Goal: Find specific fact: Find specific fact

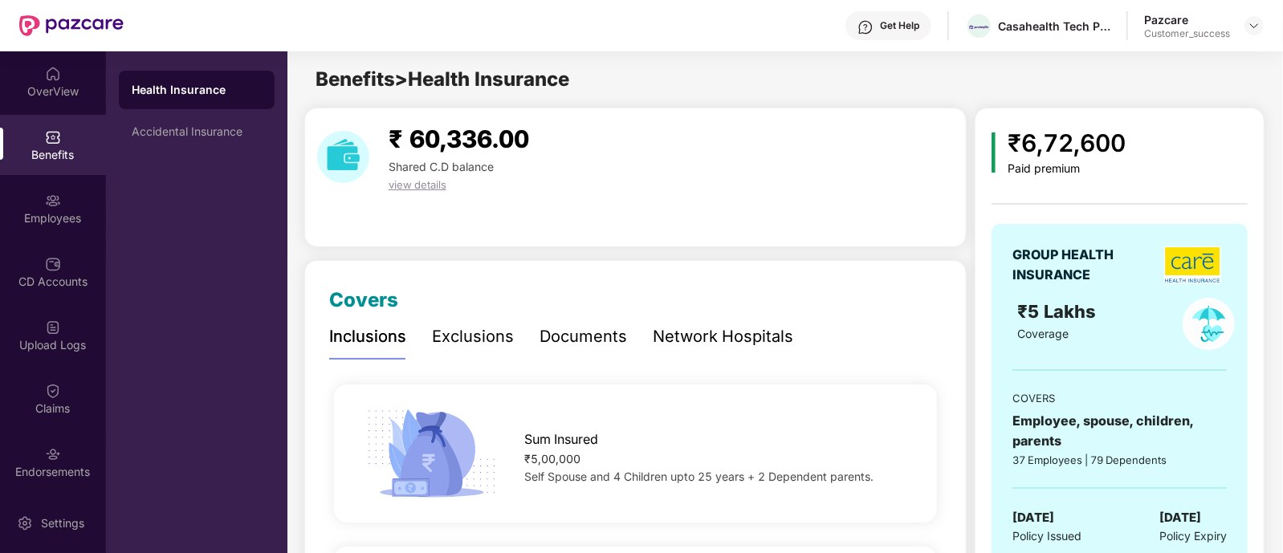
scroll to position [145, 0]
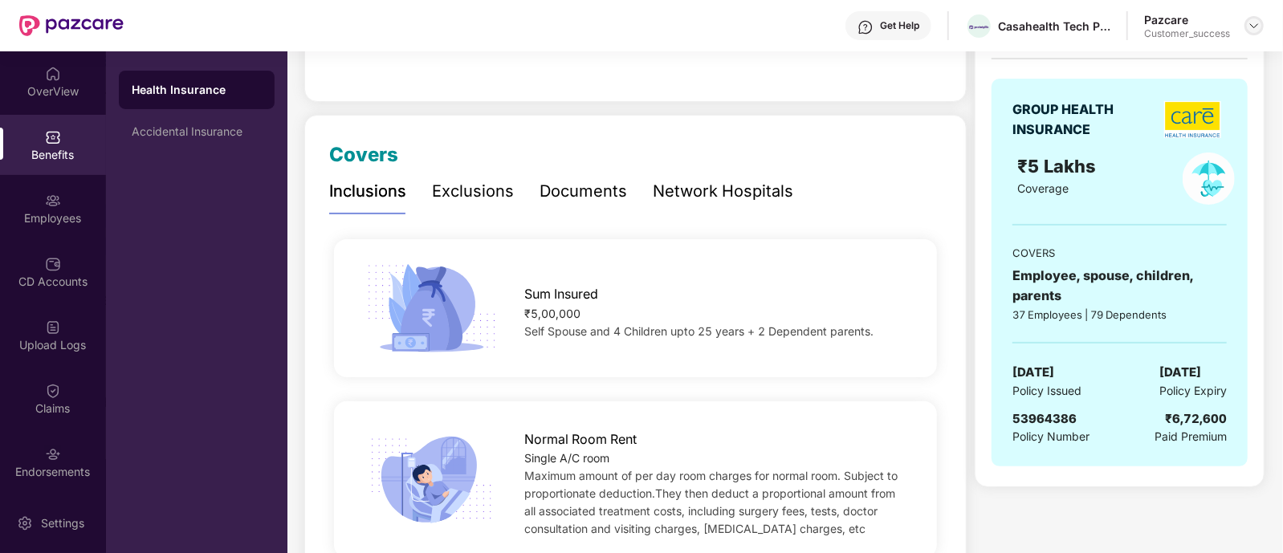
click at [1252, 30] on img at bounding box center [1254, 25] width 13 height 13
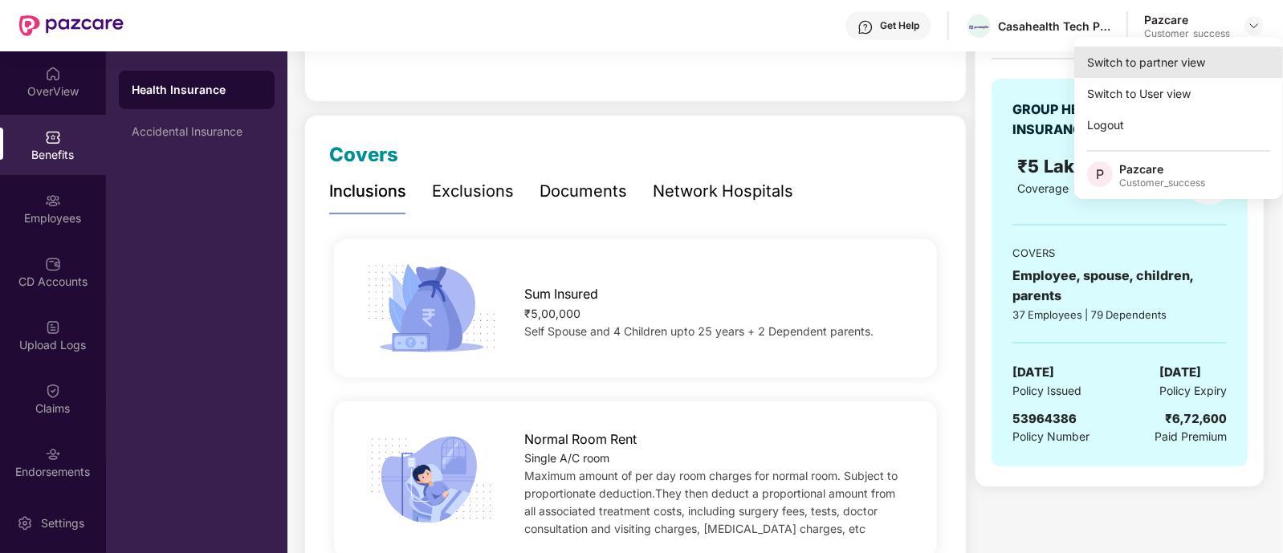
click at [1178, 54] on div "Switch to partner view" at bounding box center [1178, 62] width 209 height 31
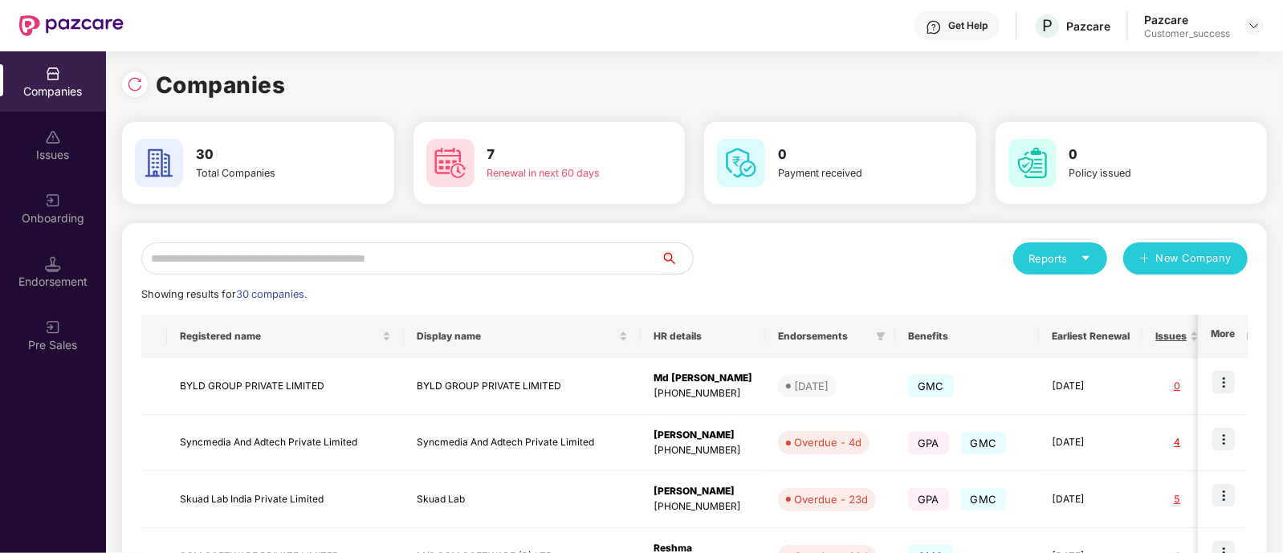
click at [388, 251] on input "text" at bounding box center [400, 258] width 519 height 32
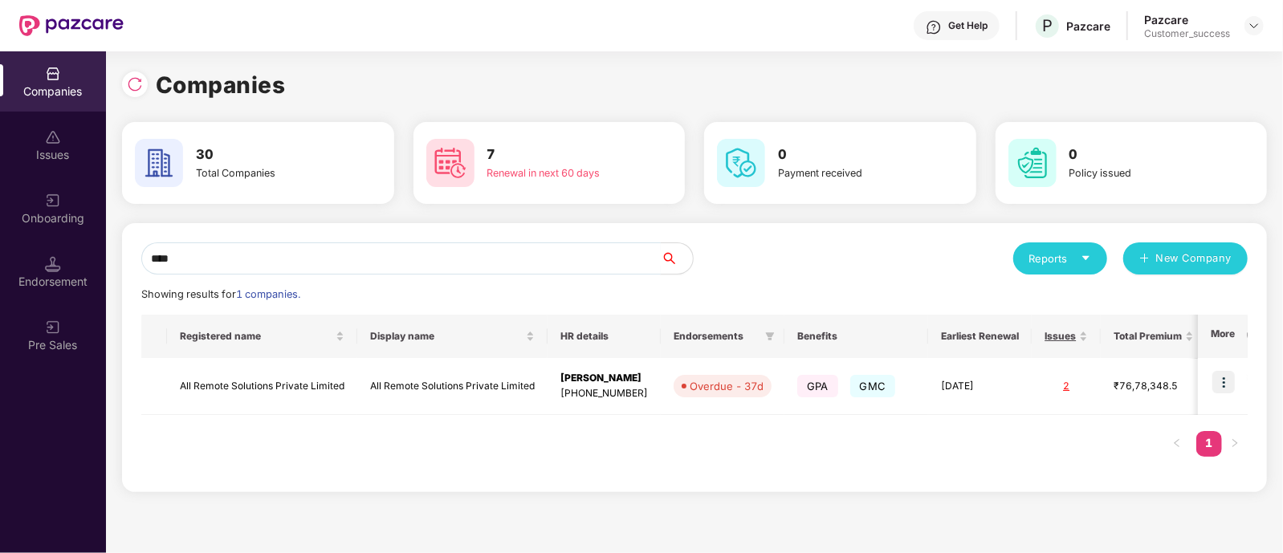
type input "***"
click at [1221, 390] on img at bounding box center [1223, 382] width 22 height 22
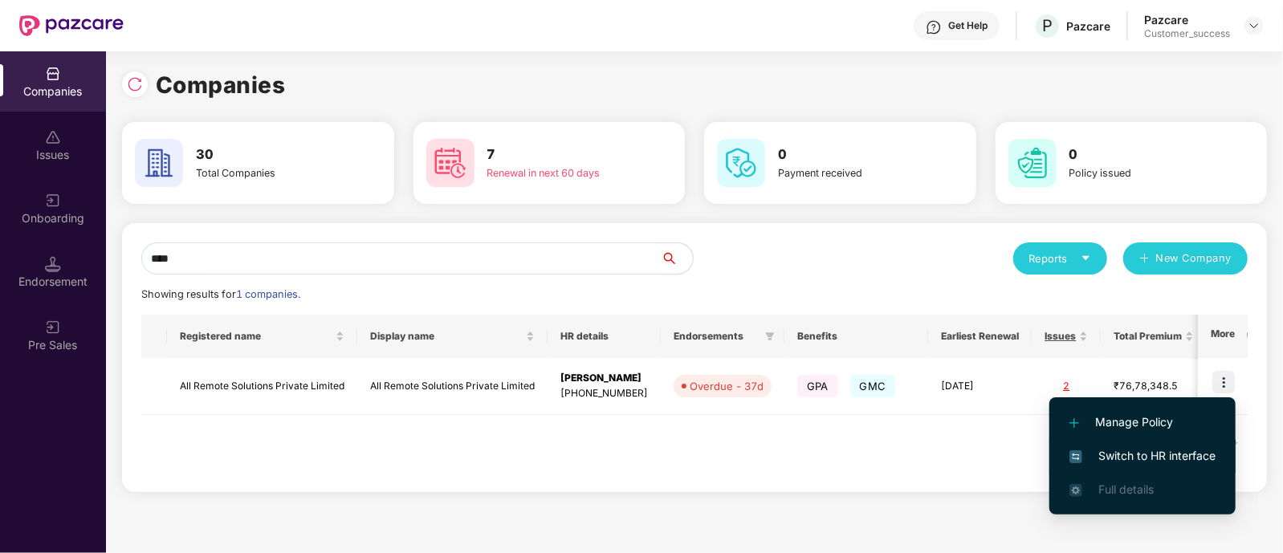
click at [1122, 453] on span "Switch to HR interface" at bounding box center [1142, 456] width 146 height 18
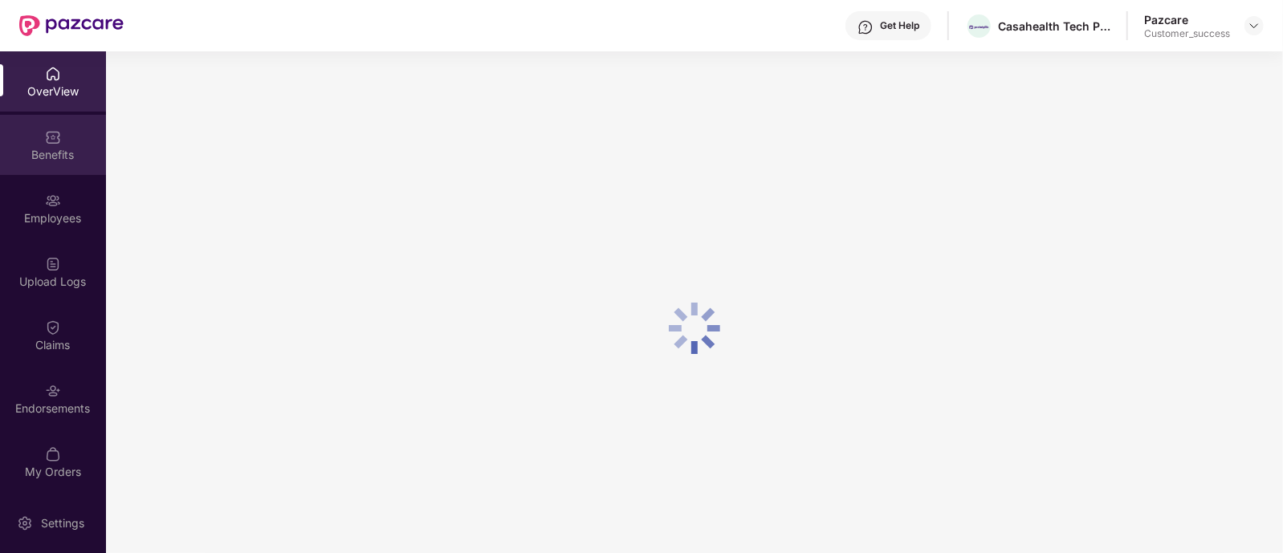
click at [58, 150] on div "Benefits" at bounding box center [53, 155] width 106 height 16
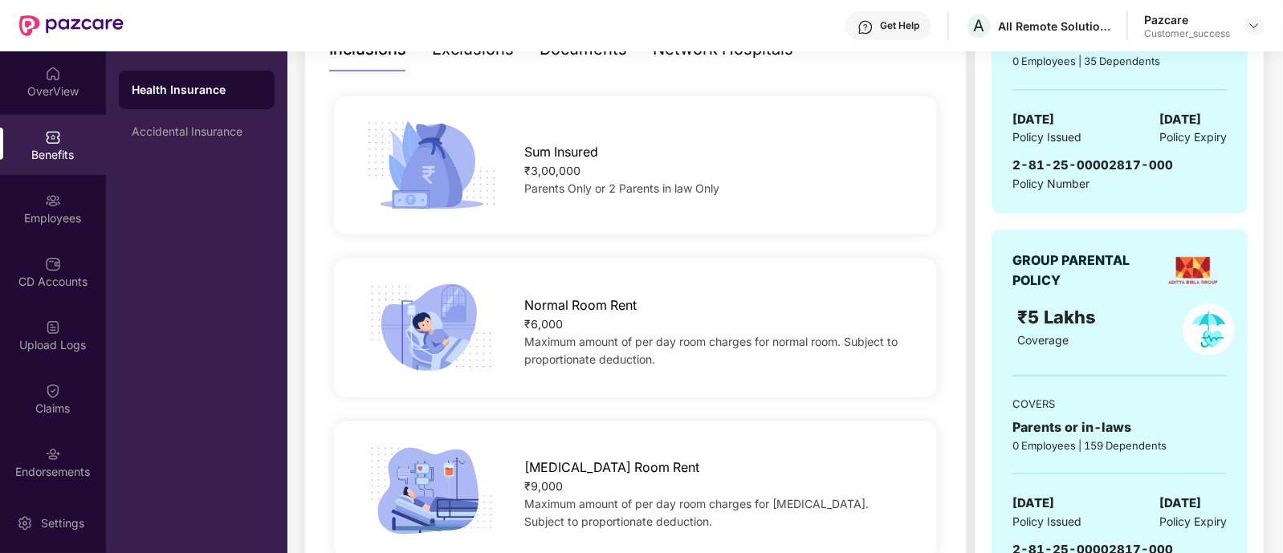
scroll to position [377, 0]
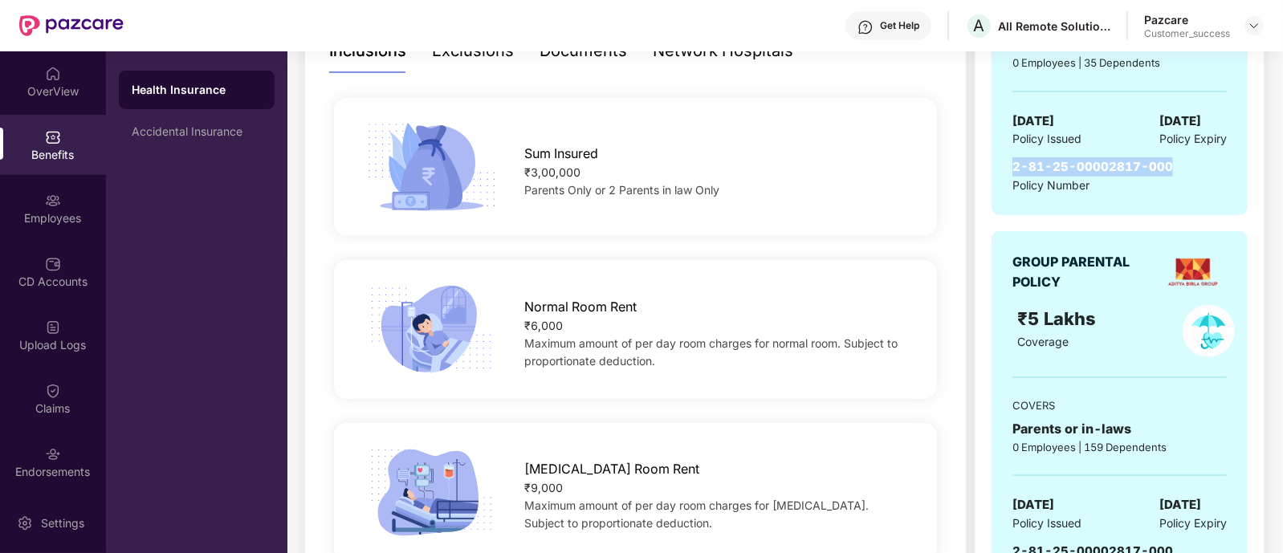
drag, startPoint x: 1014, startPoint y: 161, endPoint x: 1188, endPoint y: 162, distance: 174.2
click at [1188, 162] on div "2-81-25-00002817-000 Policy Number" at bounding box center [1119, 175] width 214 height 37
copy span "2-81-25-00002817-000"
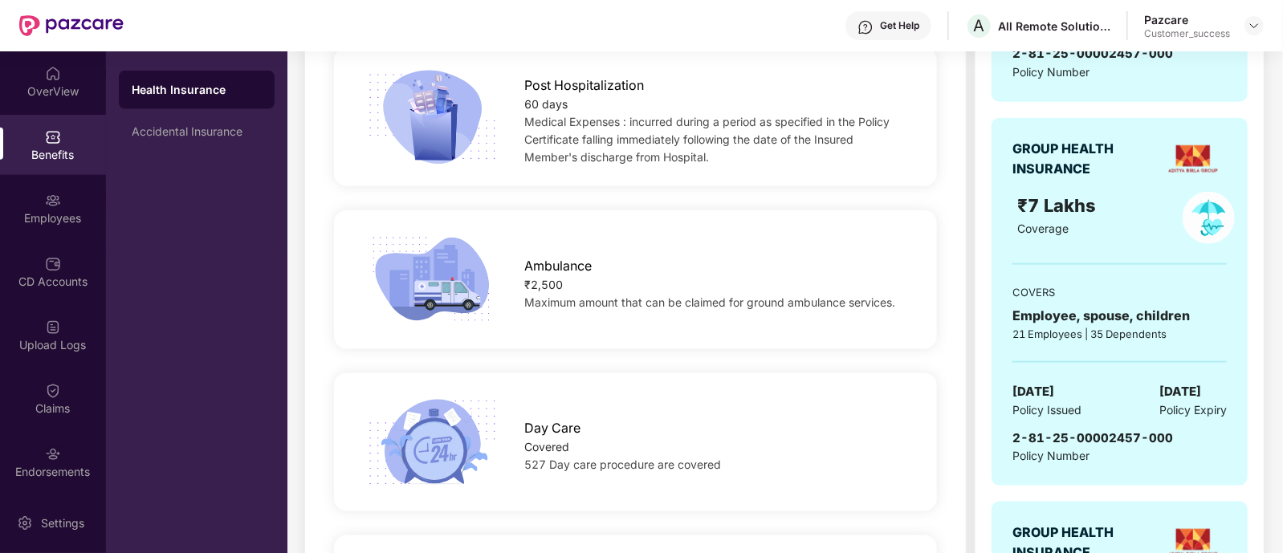
scroll to position [1260, 0]
drag, startPoint x: 1014, startPoint y: 435, endPoint x: 1190, endPoint y: 430, distance: 175.9
click at [1190, 430] on div "2-81-25-00002457-000 Policy Number" at bounding box center [1119, 445] width 214 height 37
copy span "2-81-25-00002457-000"
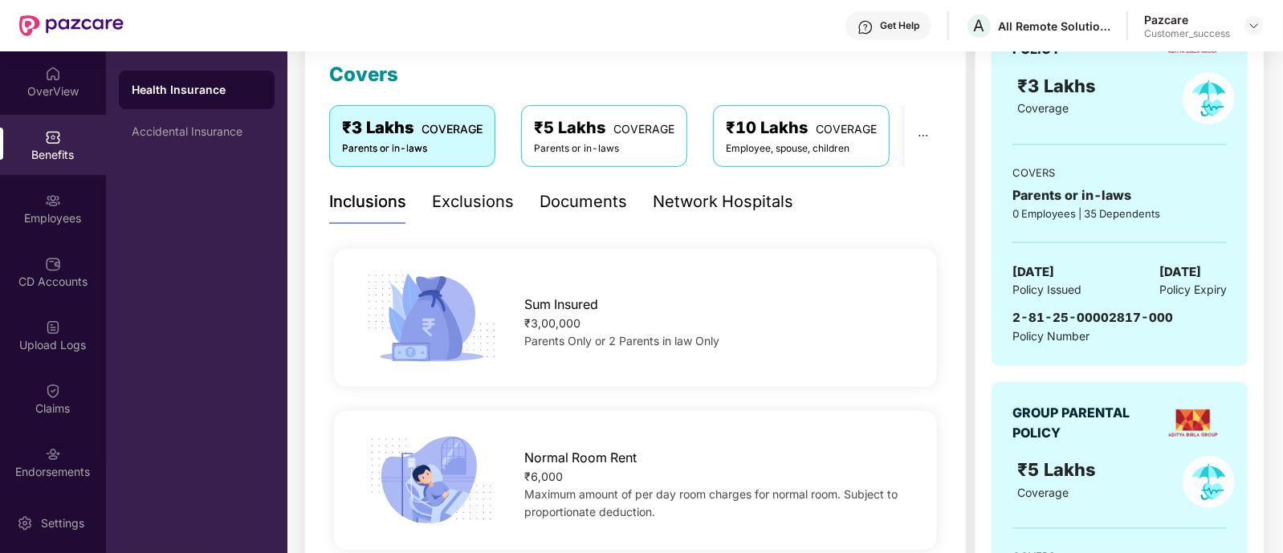
scroll to position [164, 0]
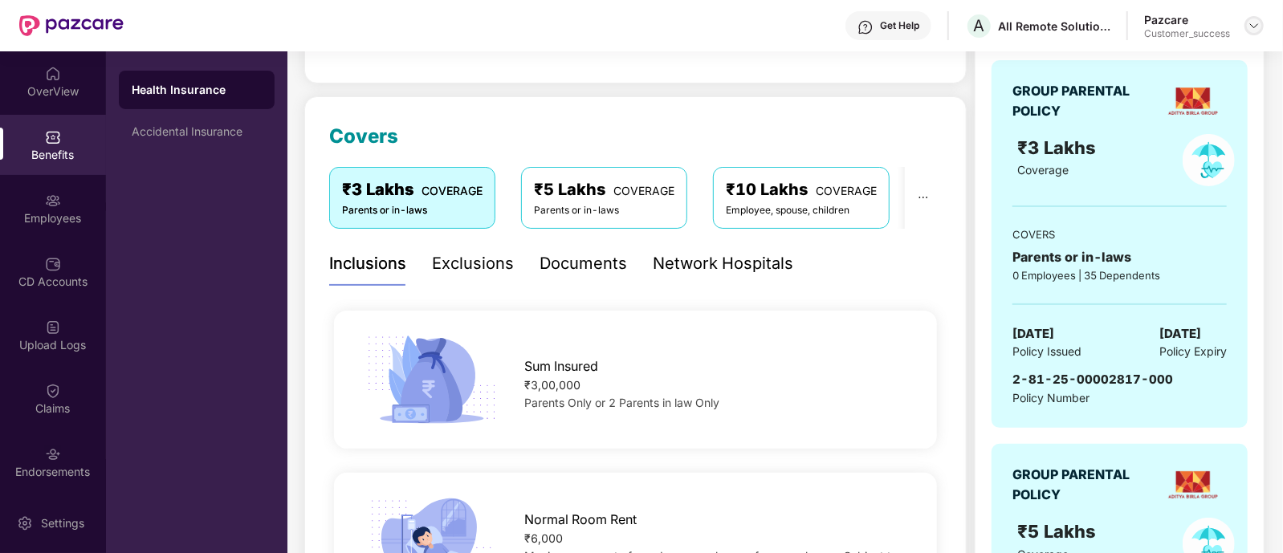
click at [1252, 34] on div at bounding box center [1253, 25] width 19 height 19
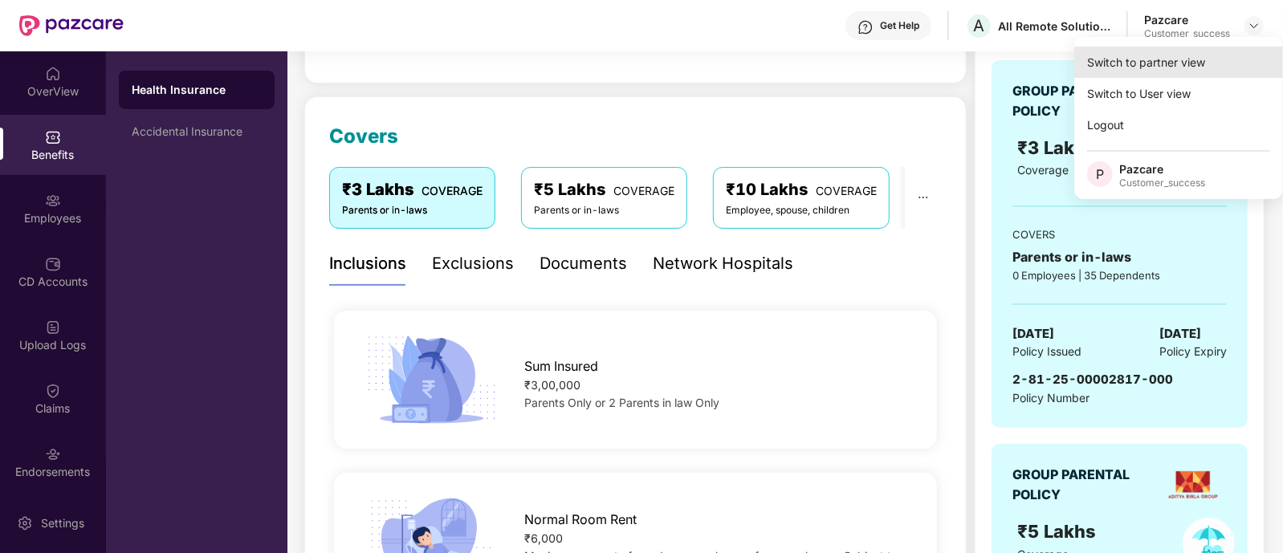
click at [1181, 62] on div "Switch to partner view" at bounding box center [1178, 62] width 209 height 31
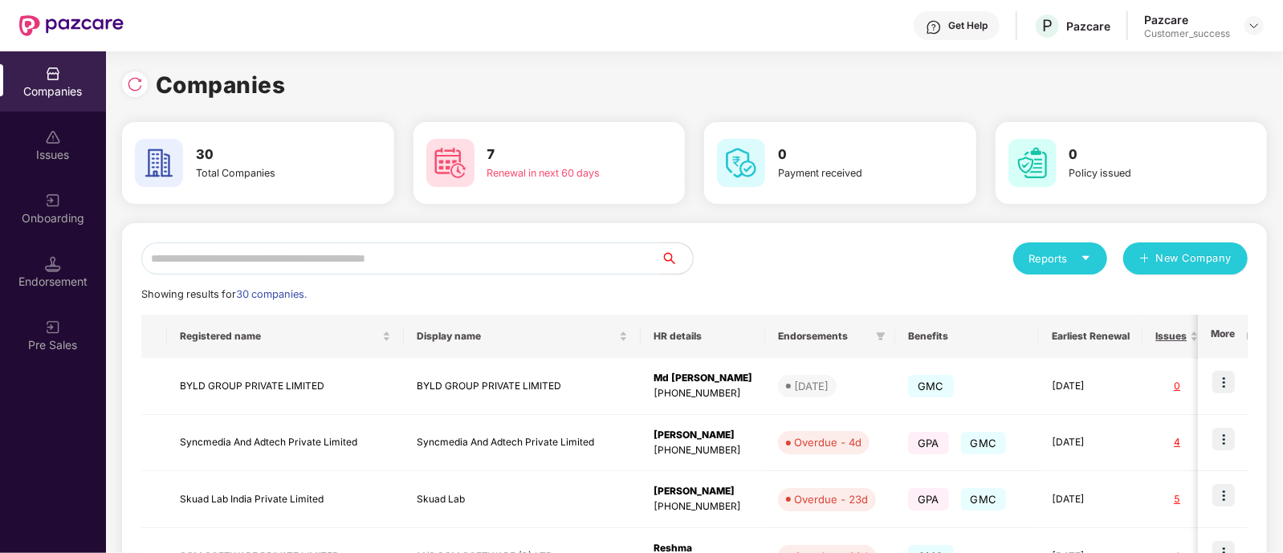
click at [195, 250] on input "text" at bounding box center [400, 258] width 519 height 32
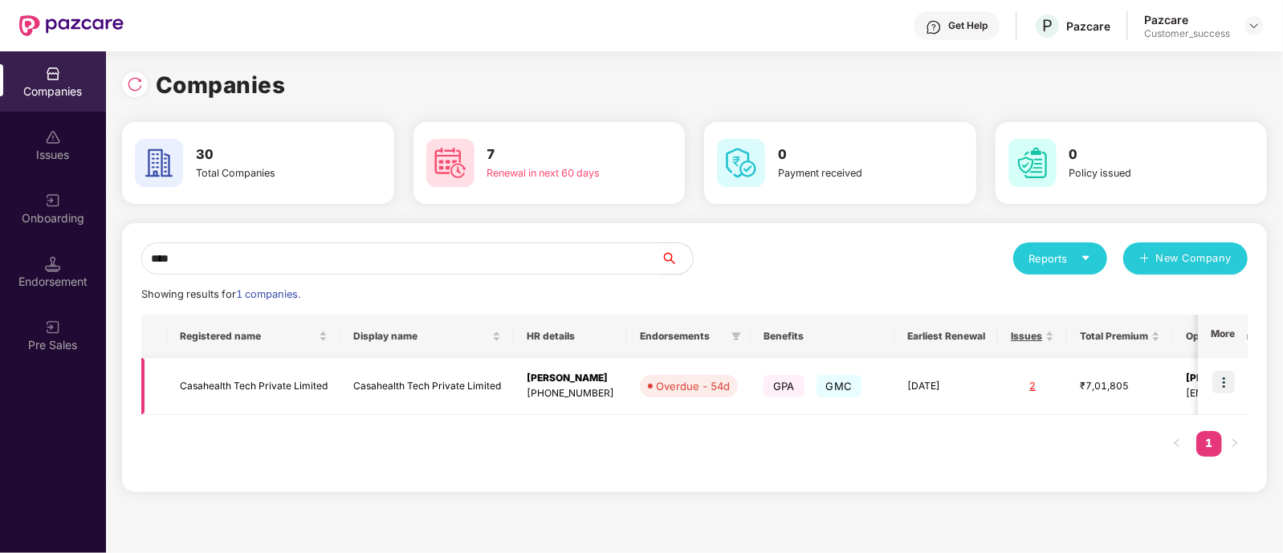
type input "****"
click at [1220, 377] on img at bounding box center [1223, 382] width 22 height 22
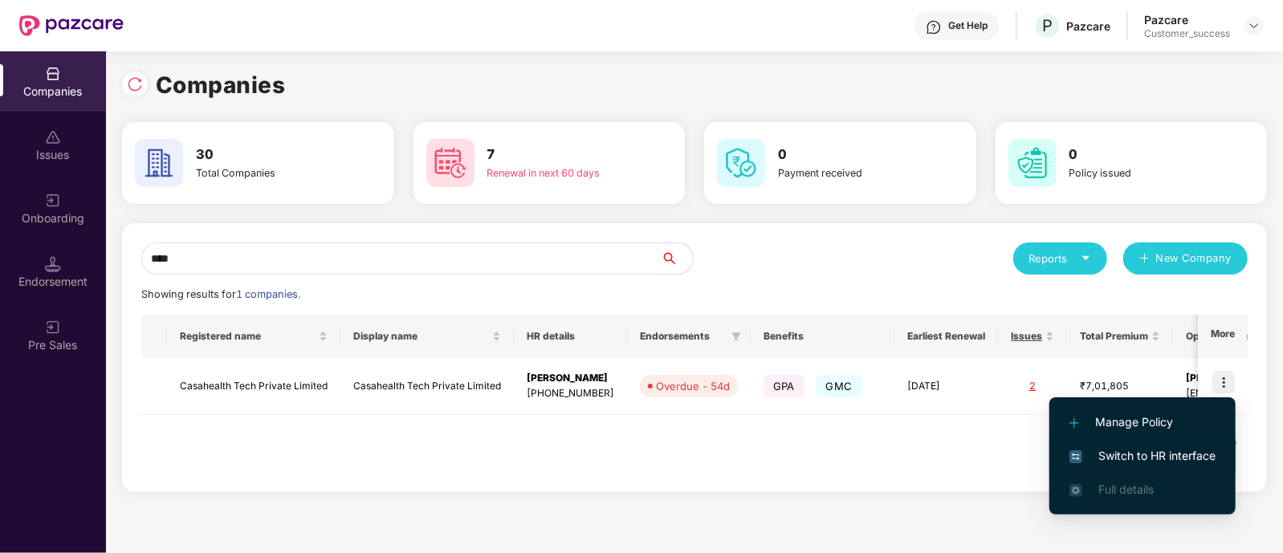
click at [1118, 454] on span "Switch to HR interface" at bounding box center [1142, 456] width 146 height 18
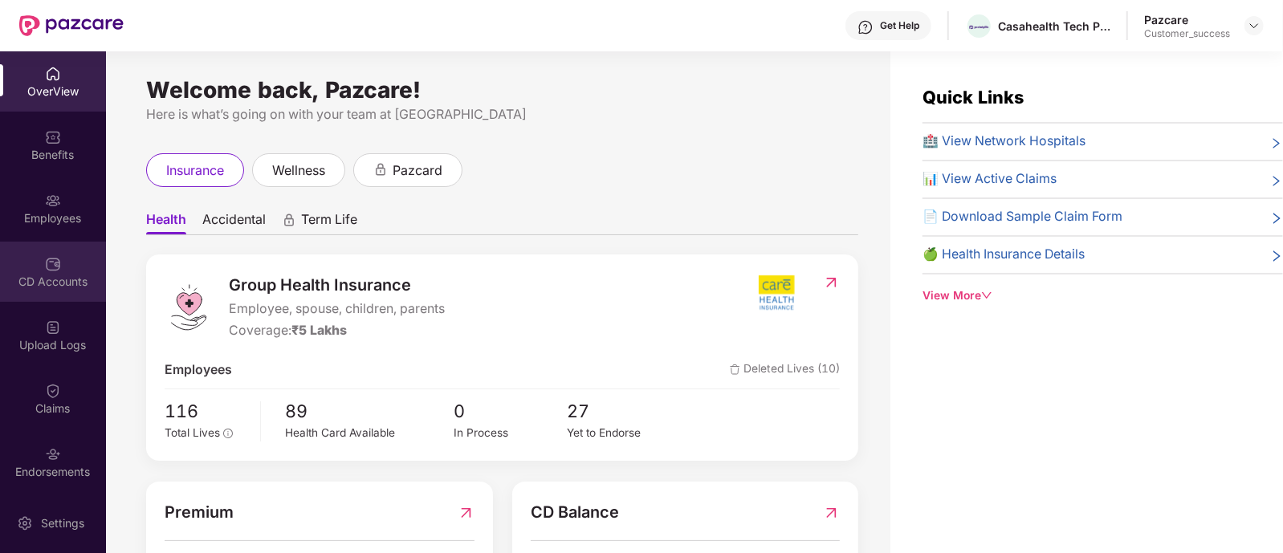
click at [44, 291] on div "CD Accounts" at bounding box center [53, 272] width 106 height 60
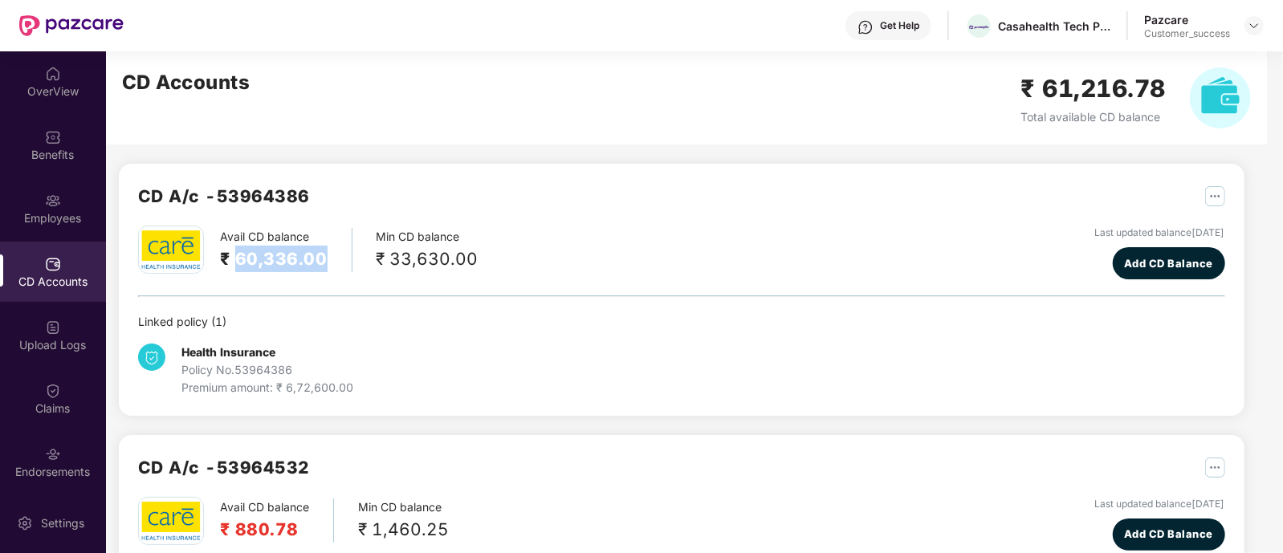
drag, startPoint x: 240, startPoint y: 264, endPoint x: 321, endPoint y: 261, distance: 81.1
click at [321, 261] on h2 "₹ 60,336.00" at bounding box center [274, 259] width 108 height 26
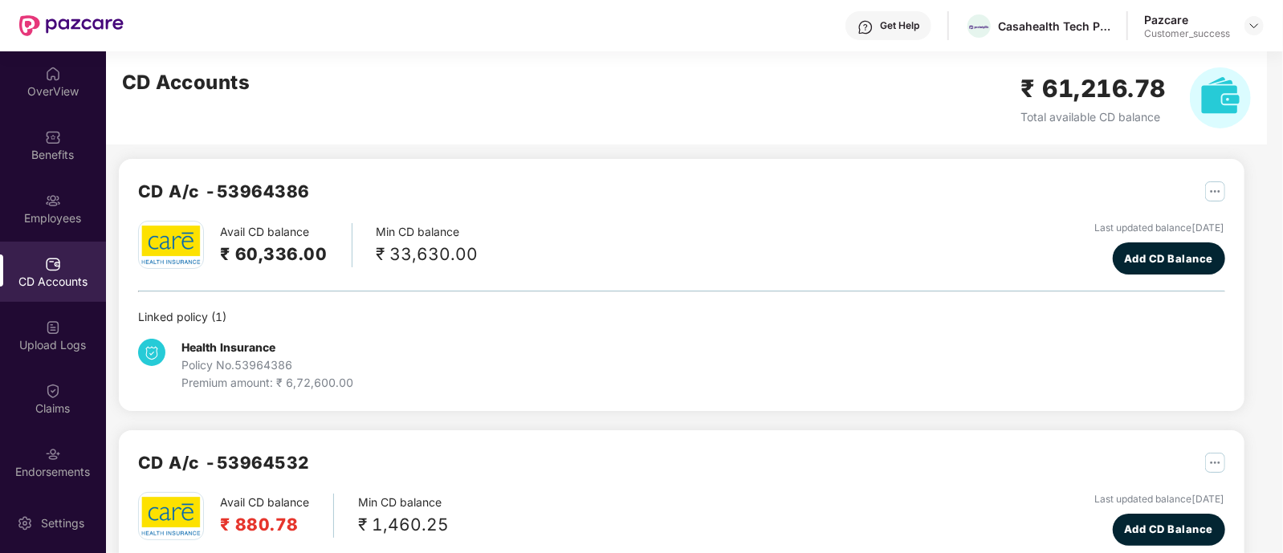
scroll to position [0, 0]
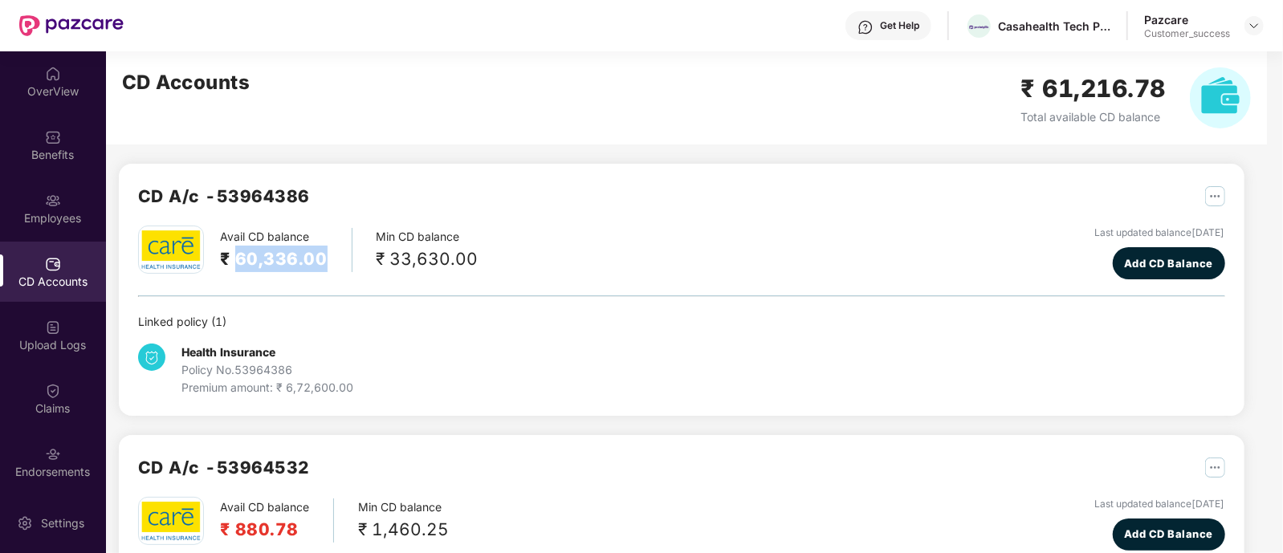
drag, startPoint x: 326, startPoint y: 259, endPoint x: 238, endPoint y: 254, distance: 87.6
click at [238, 254] on div "Avail CD balance ₹ 60,336.00" at bounding box center [286, 250] width 132 height 44
copy h2 "60,336.00"
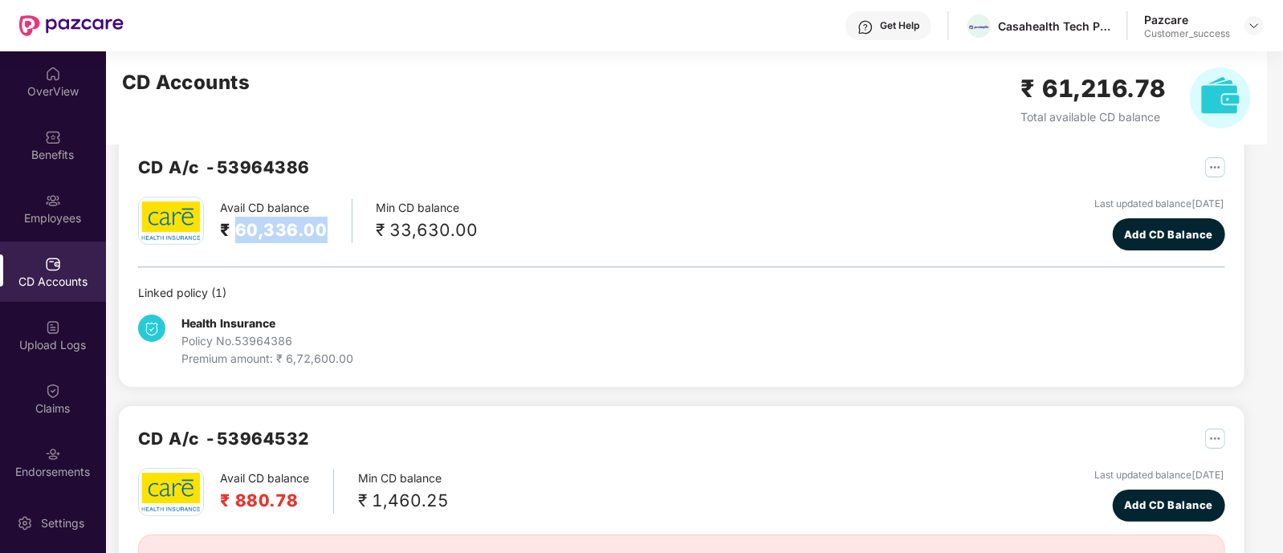
scroll to position [30, 0]
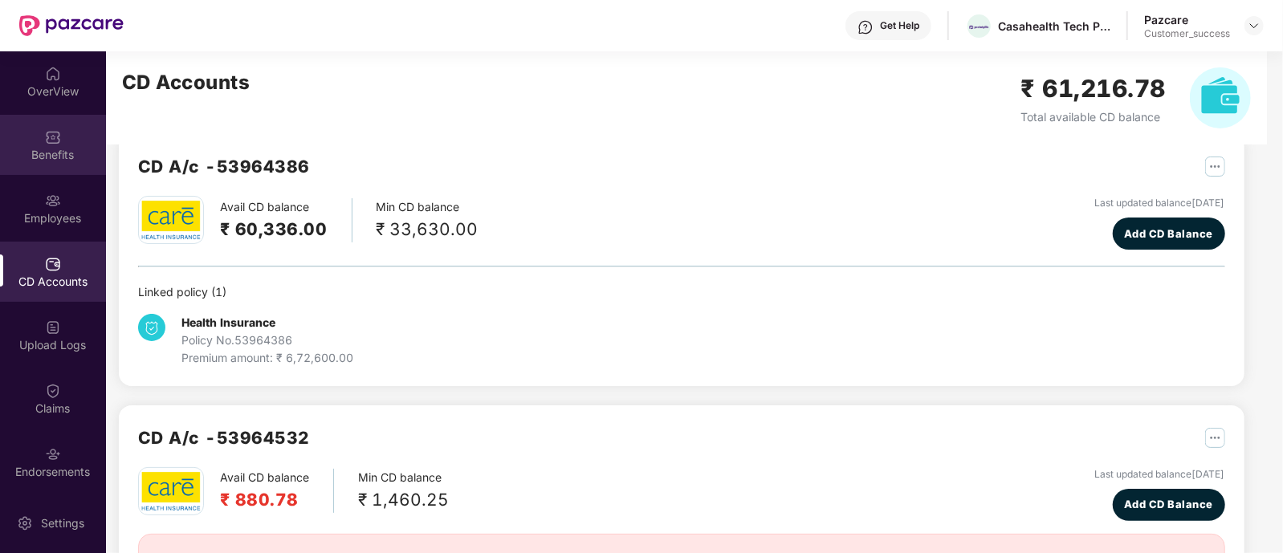
click at [62, 157] on div "Benefits" at bounding box center [53, 155] width 106 height 16
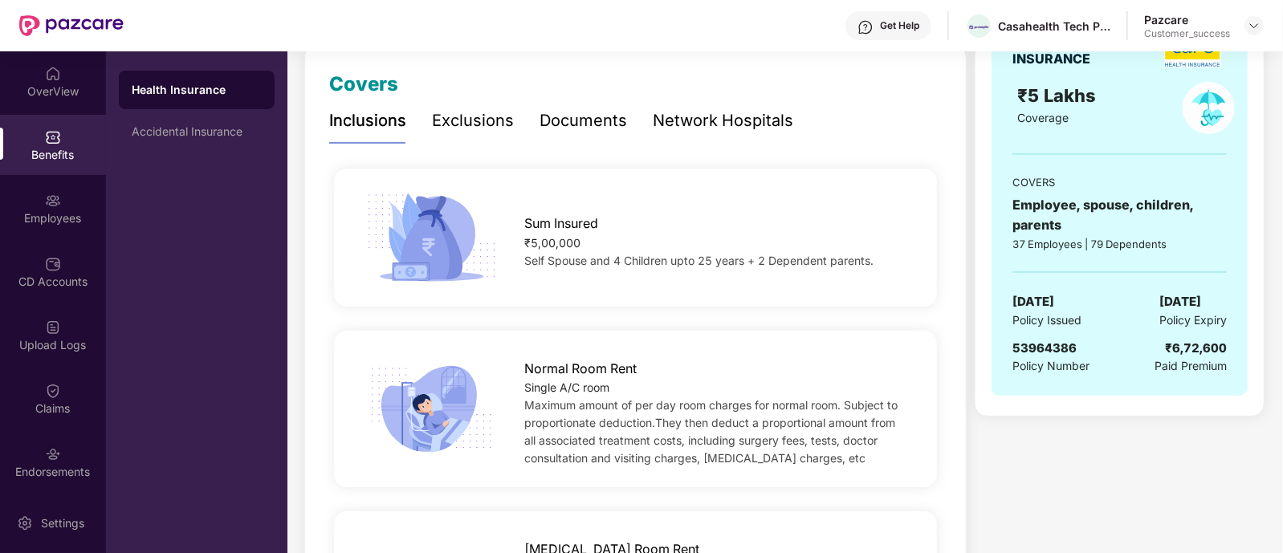
scroll to position [218, 0]
click at [1032, 339] on span "53964386" at bounding box center [1044, 346] width 64 height 15
copy span "53964386"
